Goal: Task Accomplishment & Management: Complete application form

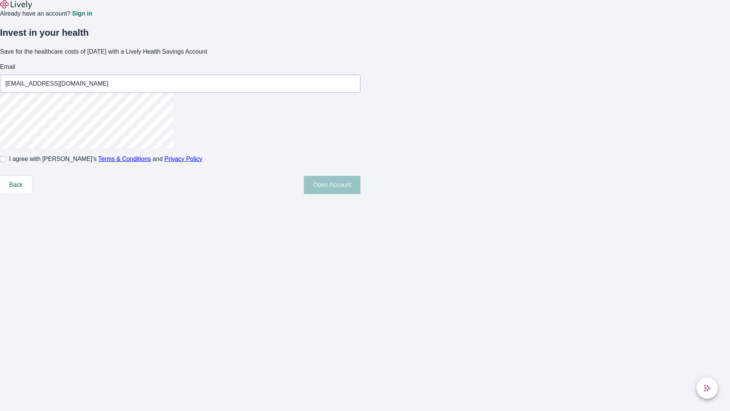
click at [6, 162] on input "I agree with Lively’s Terms & Conditions and Privacy Policy" at bounding box center [3, 159] width 6 height 6
checkbox input "true"
click at [361, 194] on button "Open Account" at bounding box center [332, 185] width 57 height 18
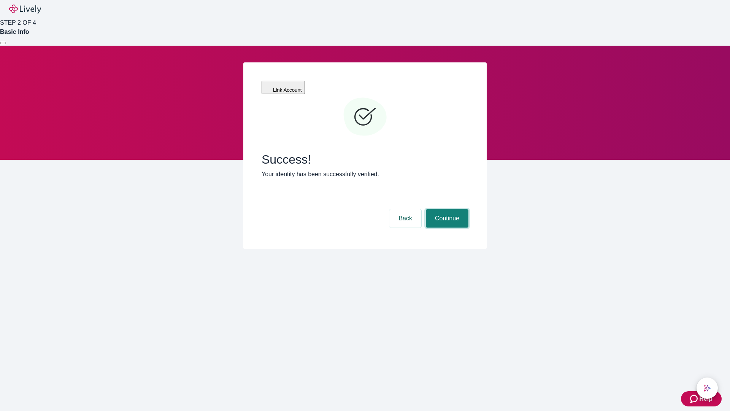
click at [446, 209] on button "Continue" at bounding box center [447, 218] width 43 height 18
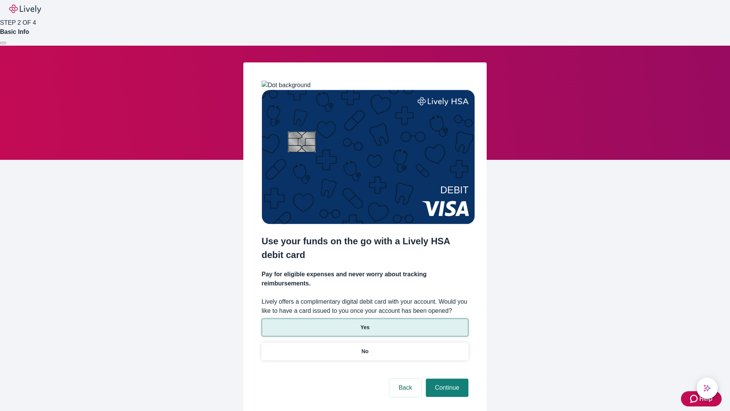
click at [365, 323] on p "Yes" at bounding box center [365, 327] width 9 height 8
click at [446, 378] on button "Continue" at bounding box center [447, 387] width 43 height 18
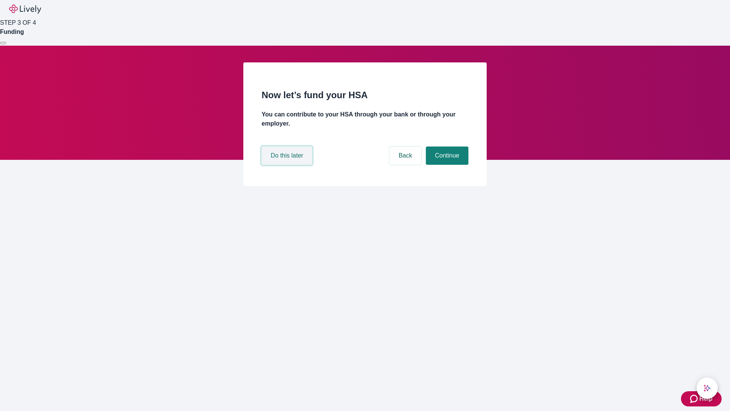
click at [288, 165] on button "Do this later" at bounding box center [287, 155] width 51 height 18
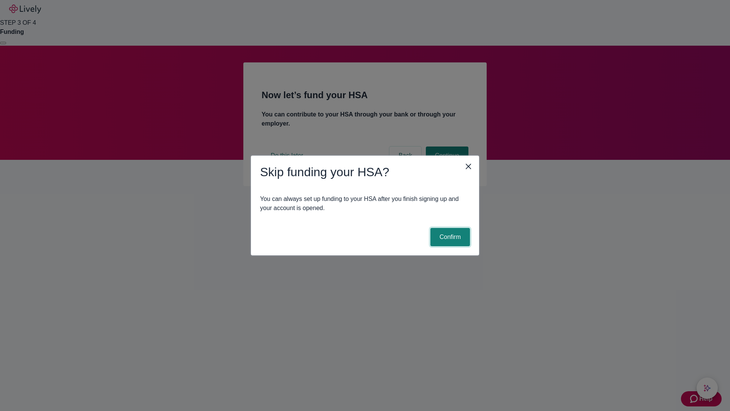
click at [449, 237] on button "Confirm" at bounding box center [451, 237] width 40 height 18
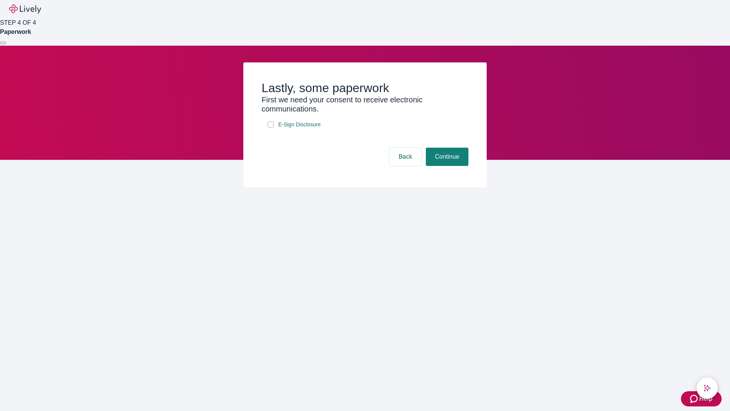
click at [271, 127] on input "E-Sign Disclosure" at bounding box center [271, 124] width 6 height 6
checkbox input "true"
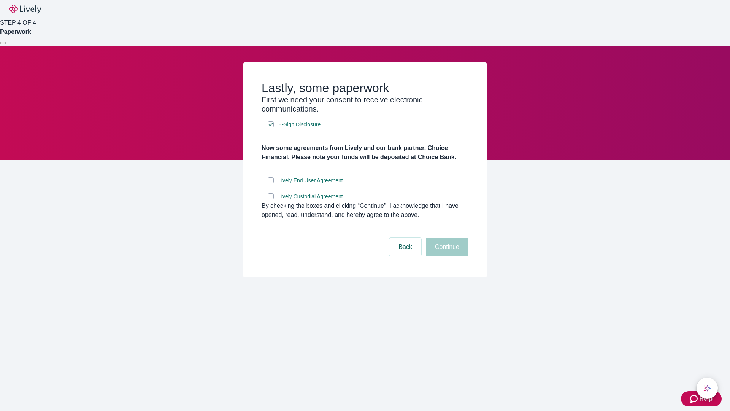
click at [271, 183] on input "Lively End User Agreement" at bounding box center [271, 180] width 6 height 6
checkbox input "true"
click at [271, 199] on input "Lively Custodial Agreement" at bounding box center [271, 196] width 6 height 6
checkbox input "true"
click at [446, 256] on button "Continue" at bounding box center [447, 247] width 43 height 18
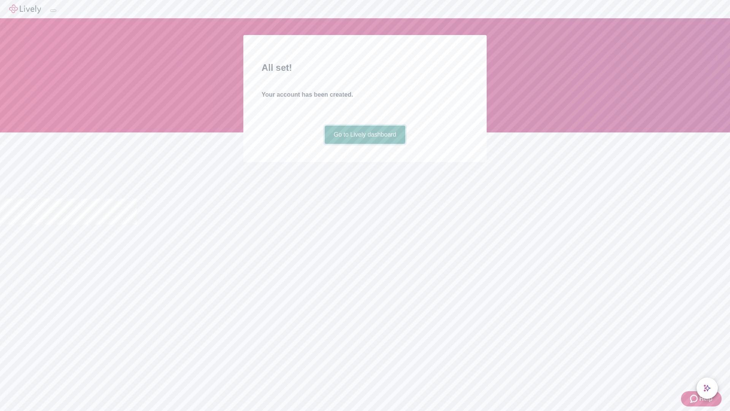
click at [365, 144] on link "Go to Lively dashboard" at bounding box center [365, 135] width 81 height 18
